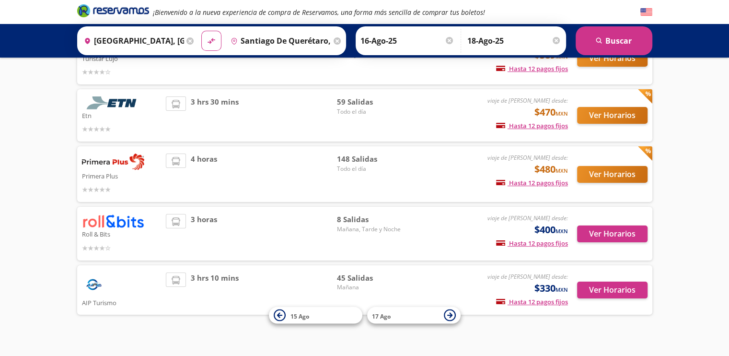
scroll to position [129, 0]
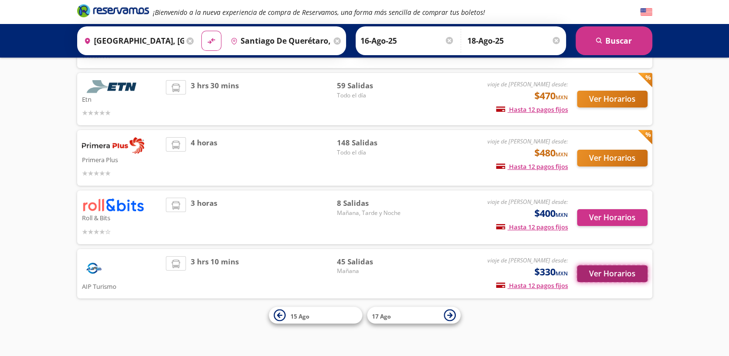
click at [612, 275] on button "Ver Horarios" at bounding box center [612, 273] width 70 height 17
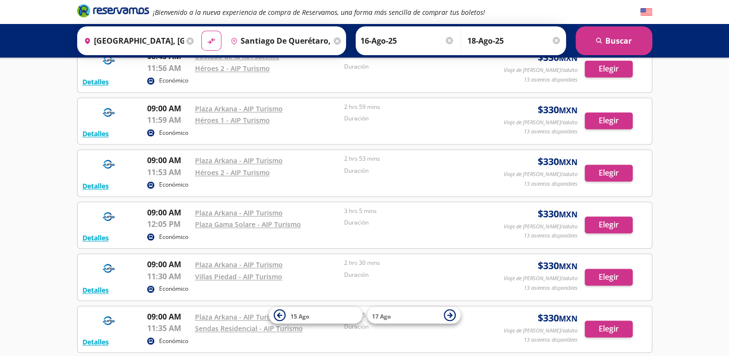
scroll to position [1416, 0]
click at [602, 221] on button "Elegir" at bounding box center [609, 225] width 48 height 17
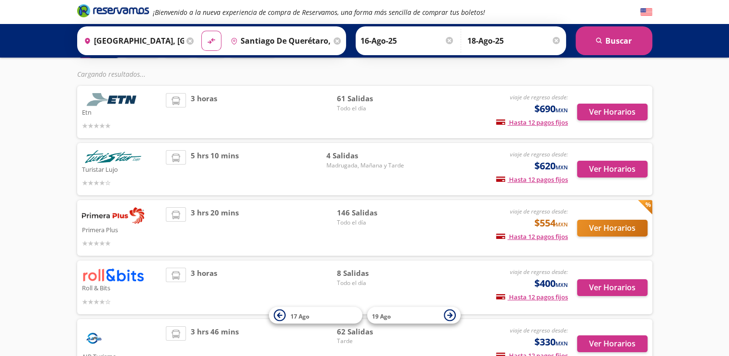
scroll to position [149, 0]
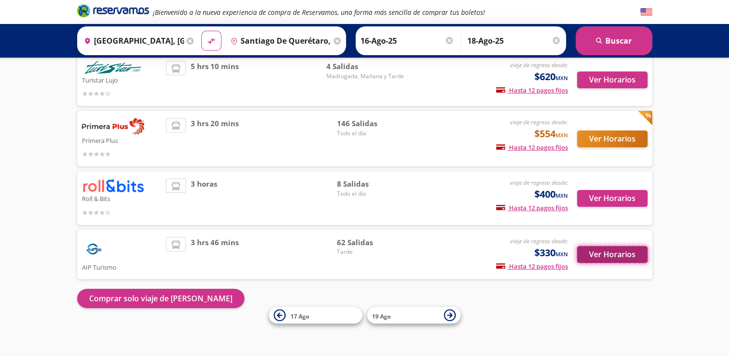
click at [612, 255] on button "Ver Horarios" at bounding box center [612, 254] width 70 height 17
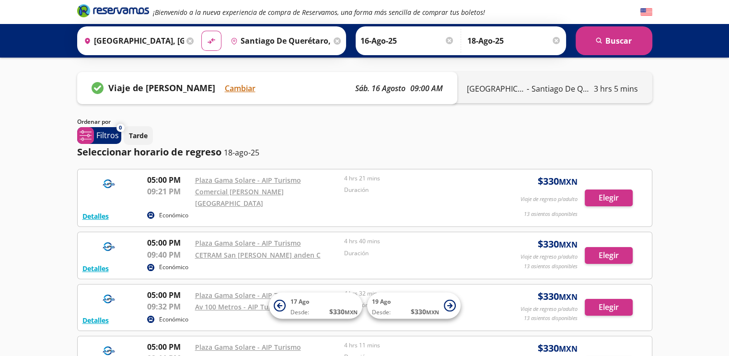
click at [614, 213] on div "Detalles Económico 05:00 PM Plaza Gama Solare - AIP Turismo 09:21 PM Comercial …" at bounding box center [364, 198] width 575 height 58
click at [605, 192] on button "Elegir" at bounding box center [609, 197] width 48 height 17
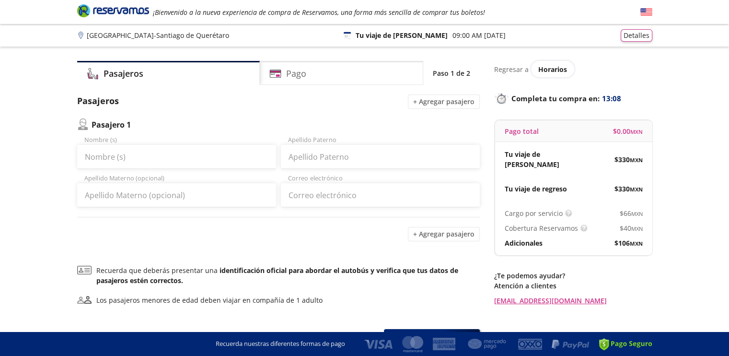
click at [96, 130] on p "Pasajero 1" at bounding box center [111, 125] width 39 height 12
click at [448, 232] on button "+ Agregar pasajero" at bounding box center [444, 234] width 72 height 14
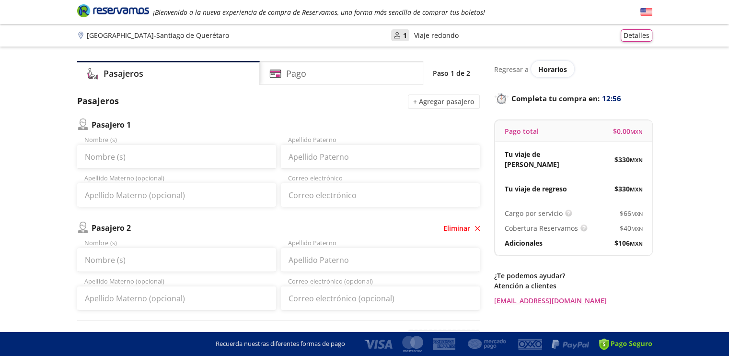
scroll to position [13, 0]
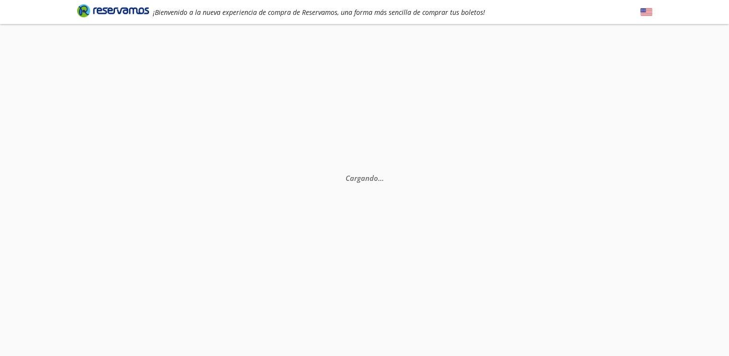
scroll to position [62, 0]
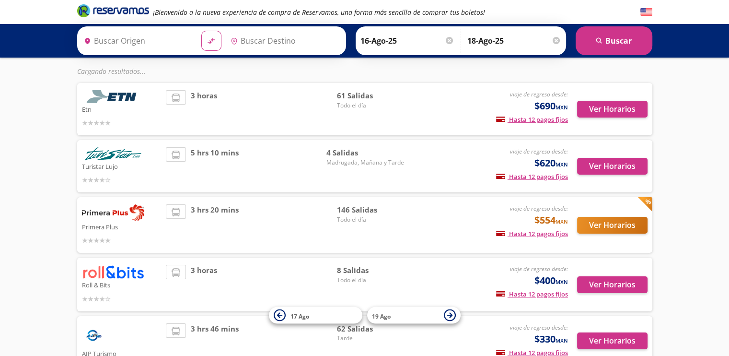
type input "[GEOGRAPHIC_DATA], [GEOGRAPHIC_DATA]"
type input "Santiago de Querétaro, [GEOGRAPHIC_DATA]"
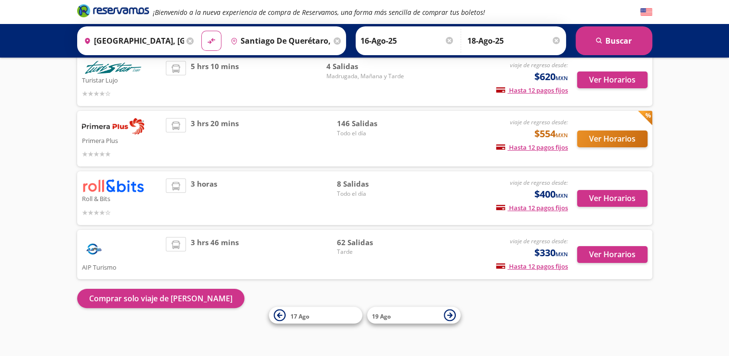
scroll to position [0, 0]
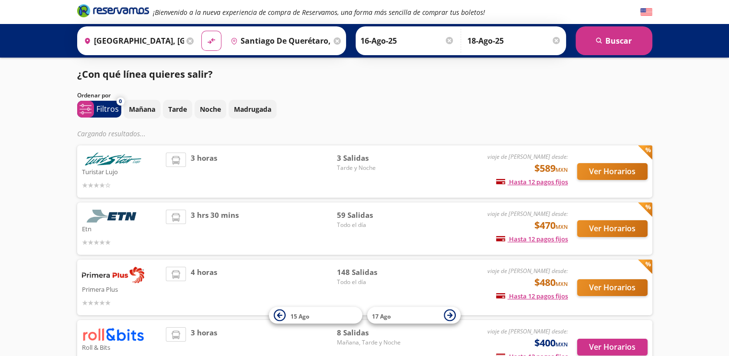
scroll to position [129, 0]
